Goal: Information Seeking & Learning: Learn about a topic

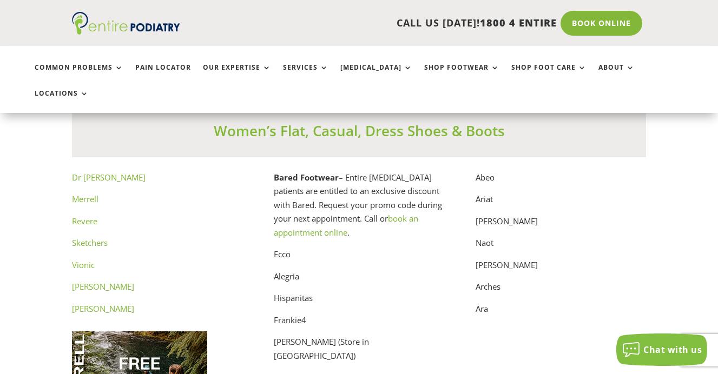
scroll to position [5416, 0]
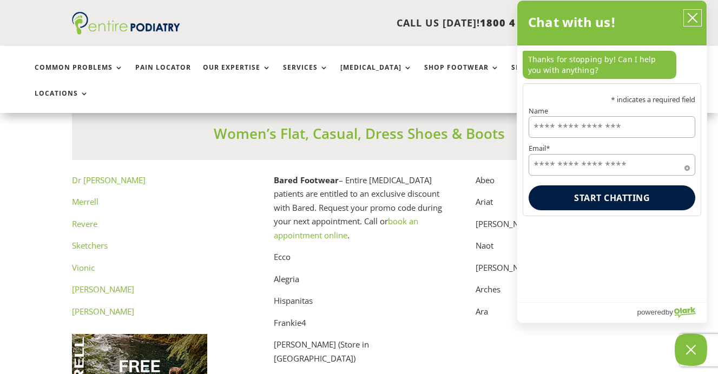
click at [691, 17] on icon "close chatbox" at bounding box center [692, 18] width 9 height 9
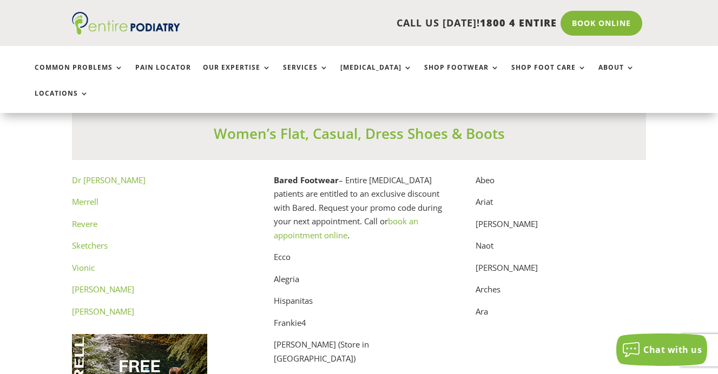
scroll to position [5454, 0]
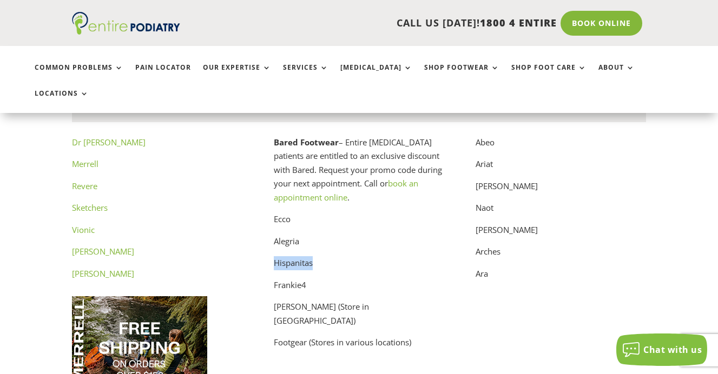
drag, startPoint x: 312, startPoint y: 237, endPoint x: 274, endPoint y: 240, distance: 38.5
click at [274, 256] on p "Hispanitas" at bounding box center [359, 267] width 170 height 22
copy p "Hispanitas"
drag, startPoint x: 308, startPoint y: 258, endPoint x: 279, endPoint y: 257, distance: 28.7
click at [279, 278] on p "Frankie4" at bounding box center [359, 289] width 170 height 22
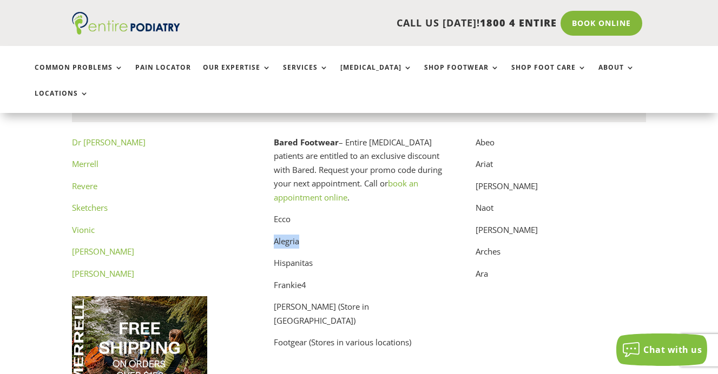
drag, startPoint x: 299, startPoint y: 214, endPoint x: 274, endPoint y: 214, distance: 24.9
click at [274, 235] on p "Alegria" at bounding box center [359, 246] width 170 height 22
copy p "Alegria"
drag, startPoint x: 291, startPoint y: 194, endPoint x: 273, endPoint y: 193, distance: 18.9
click at [273, 193] on div "Dr [PERSON_NAME] Sketchers Vionic [PERSON_NAME] [PERSON_NAME] Bared Footwear – …" at bounding box center [359, 295] width 574 height 318
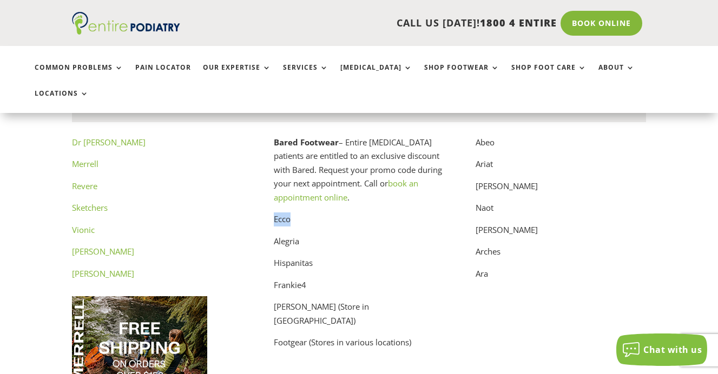
copy p "Ecco"
